Goal: Information Seeking & Learning: Learn about a topic

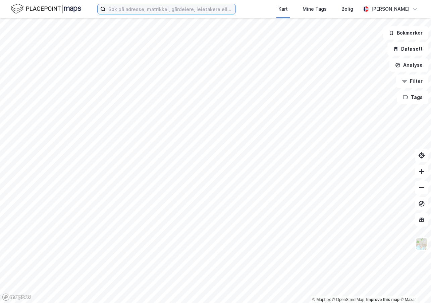
click at [131, 9] on input at bounding box center [171, 9] width 130 height 10
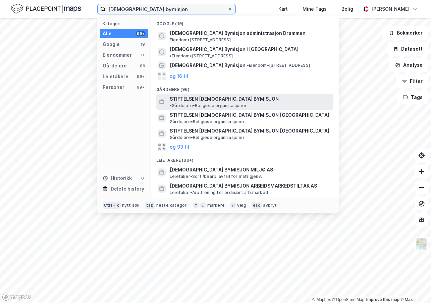
type input "[DEMOGRAPHIC_DATA] bymisjon"
click at [199, 95] on span "STIFTELSEN [DEMOGRAPHIC_DATA] BYMISJON" at bounding box center [224, 99] width 109 height 8
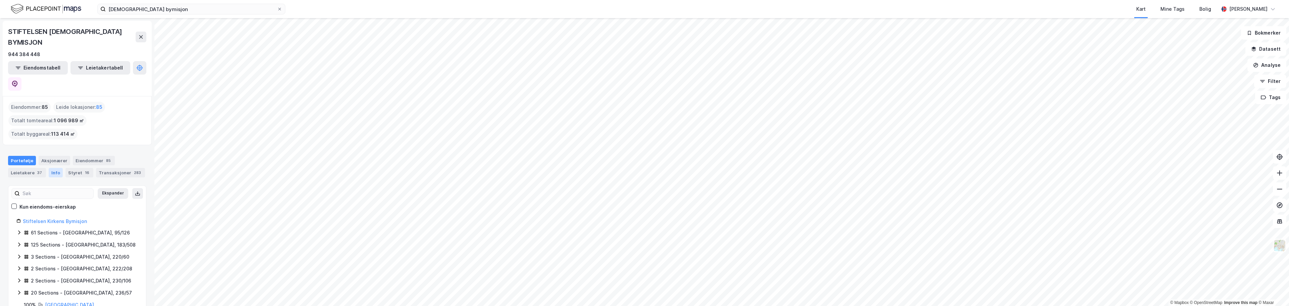
click at [56, 168] on div "Info" at bounding box center [56, 172] width 14 height 9
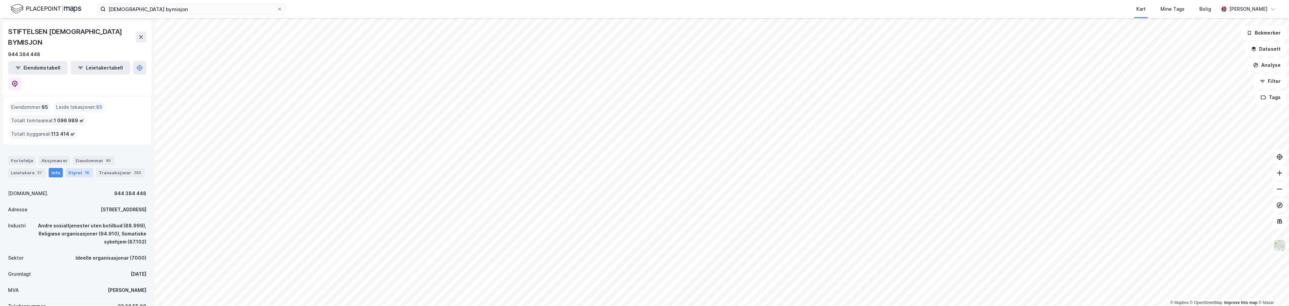
click at [84, 169] on div "16" at bounding box center [87, 172] width 7 height 7
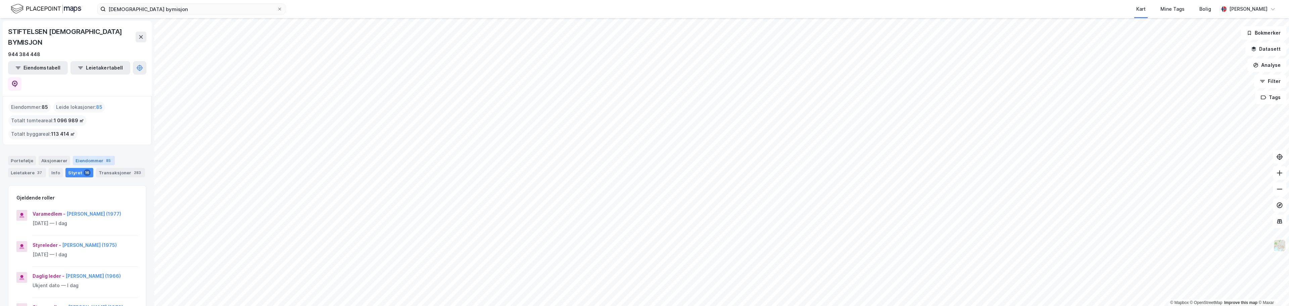
click at [97, 156] on div "Eiendommer 85" at bounding box center [94, 160] width 42 height 9
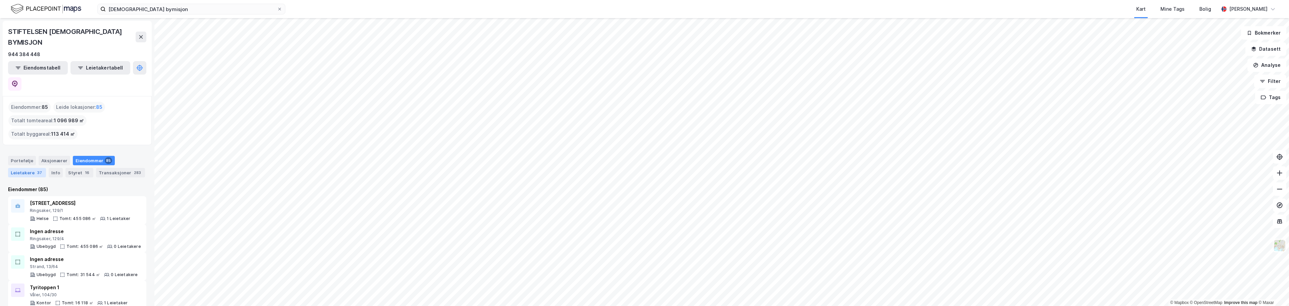
click at [41, 168] on div "Leietakere 37" at bounding box center [27, 172] width 38 height 9
